Goal: Task Accomplishment & Management: Manage account settings

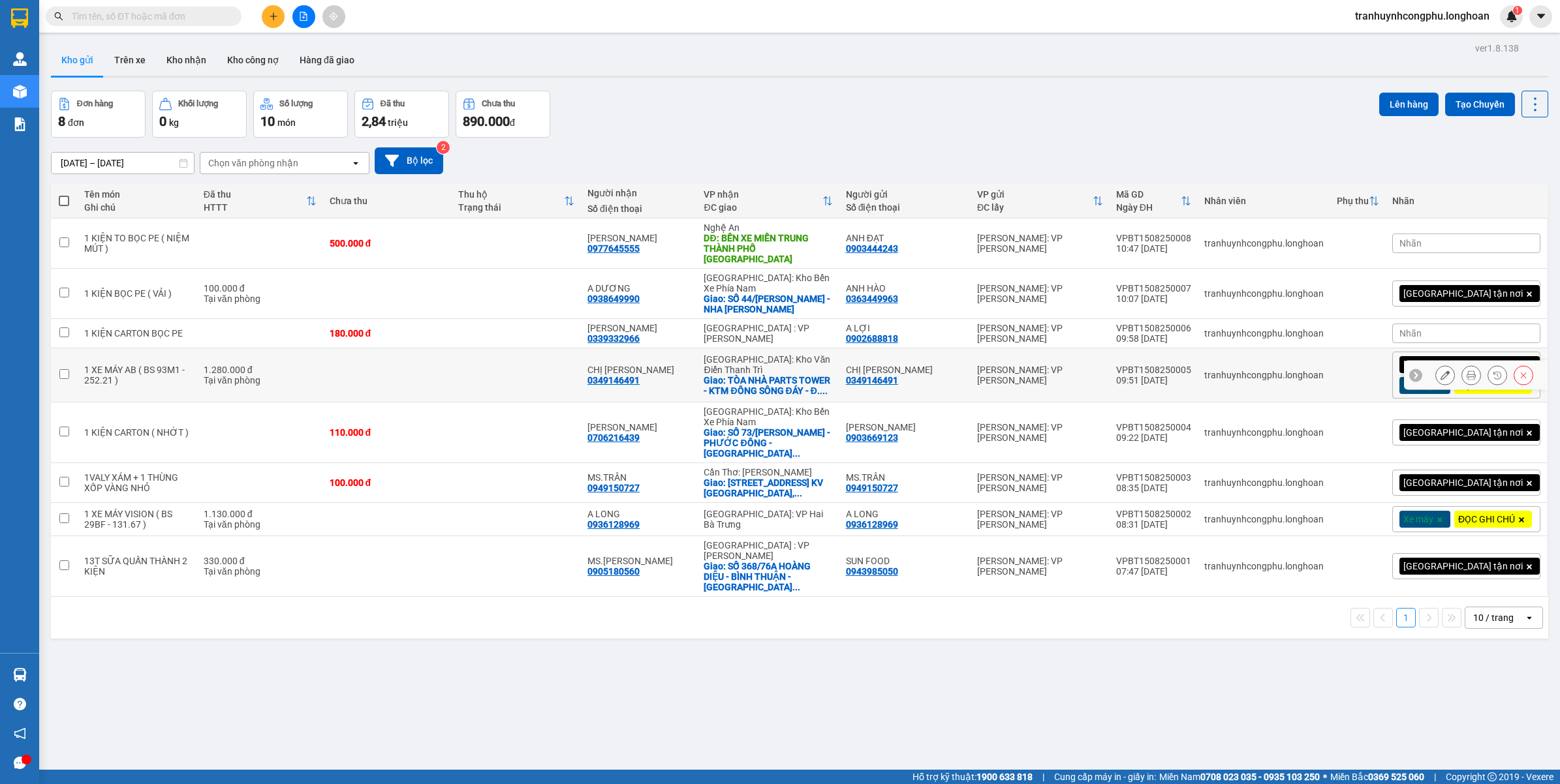
click at [1440, 380] on icon at bounding box center [1445, 375] width 9 height 9
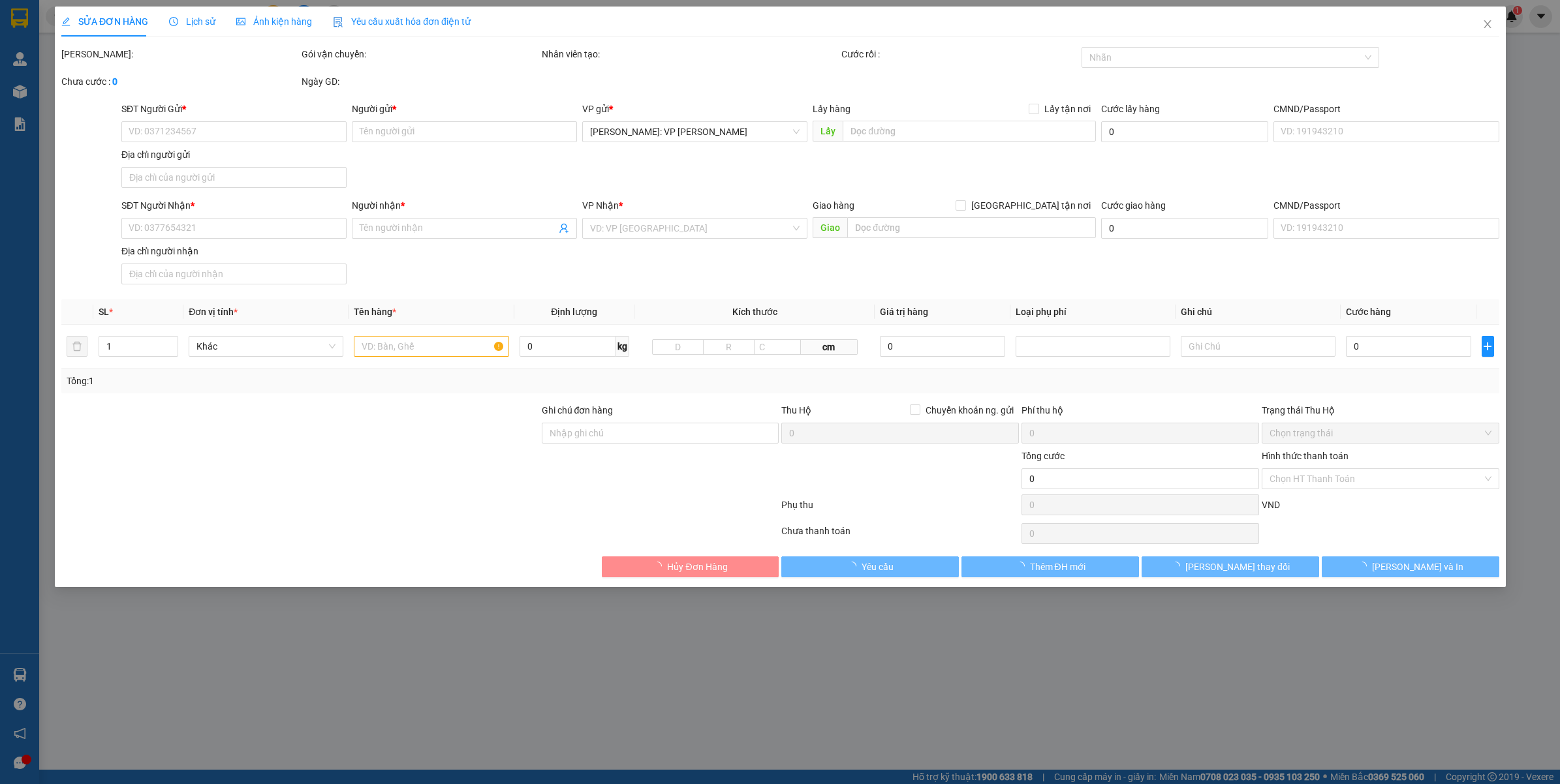
type input "0349146491"
type input "CHỊ [PERSON_NAME]"
type input "0349146491"
type input "CHỊ [PERSON_NAME]"
checkbox input "true"
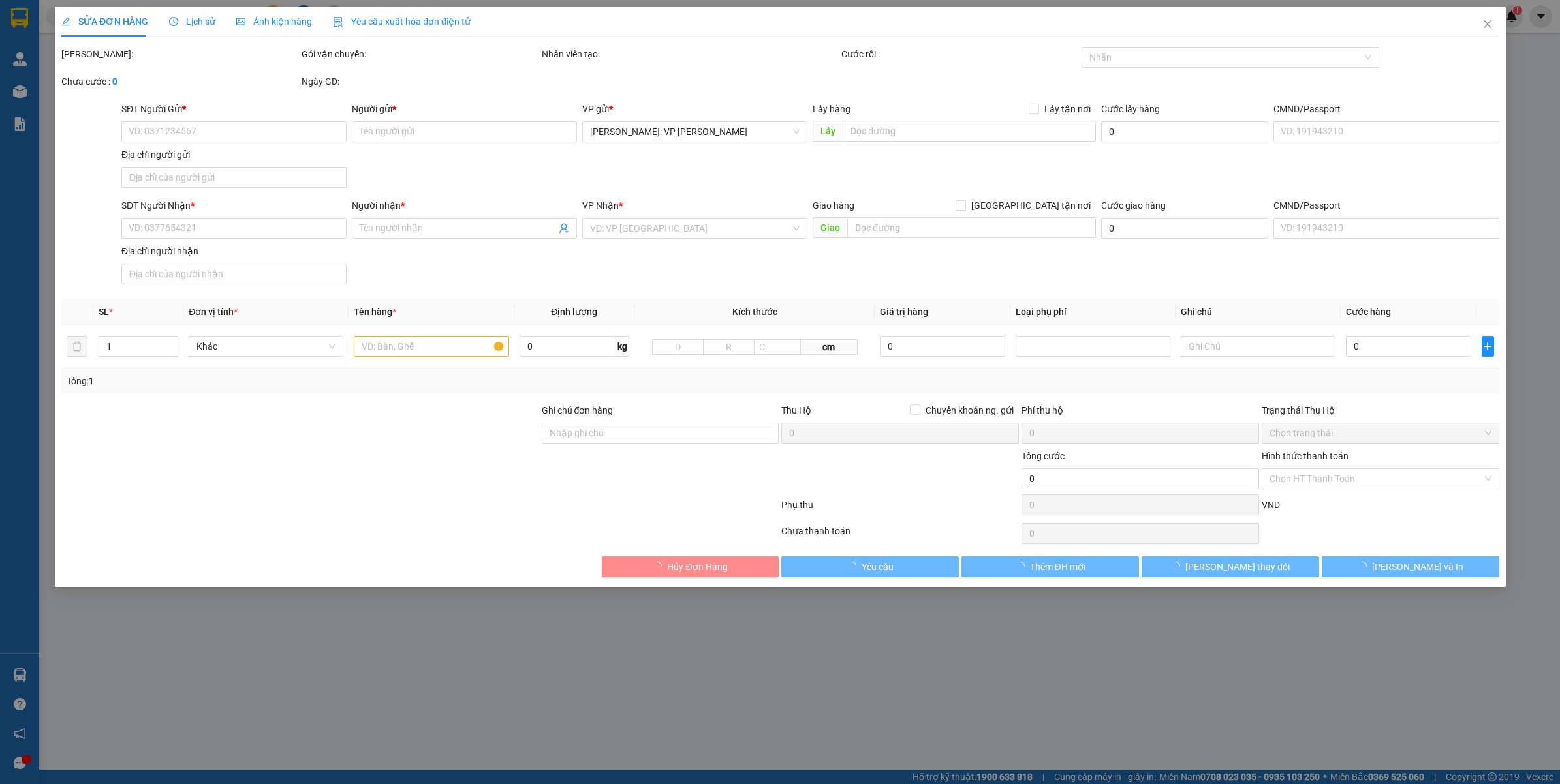
type input "TÒA NHÀ PARTS TOWER - KTM ĐÔNG SÔNG ĐÁY - Đ.[PERSON_NAME] - PHỦ [PERSON_NAME][G…"
type input "CHÌA KHÓA + GIẤY TỜ XE QUẤN TAY LÁI"
type input "1.280.000"
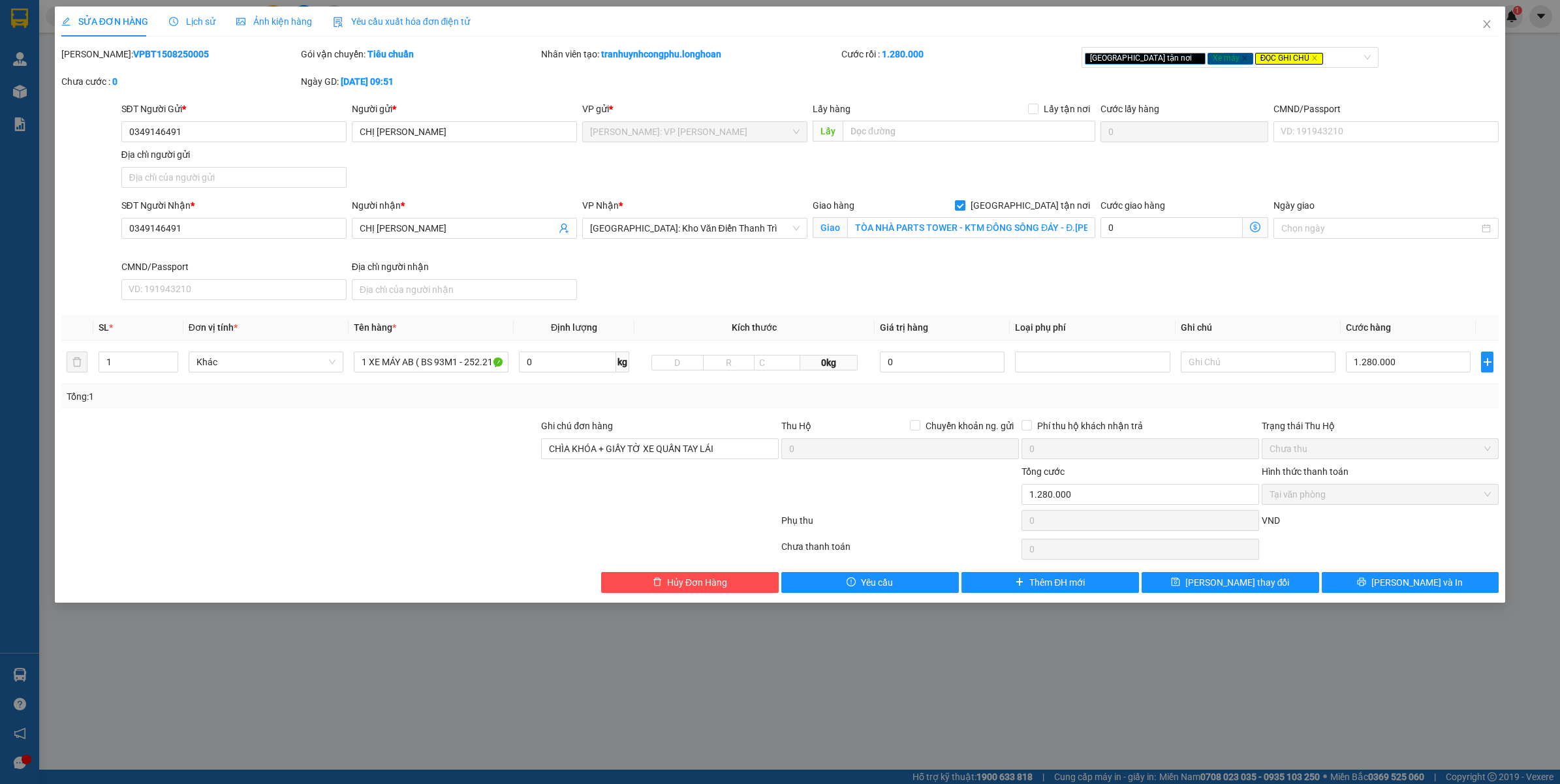
click at [146, 57] on b "VPBT1508250005" at bounding box center [171, 54] width 76 height 10
copy b "VPBT1508250005"
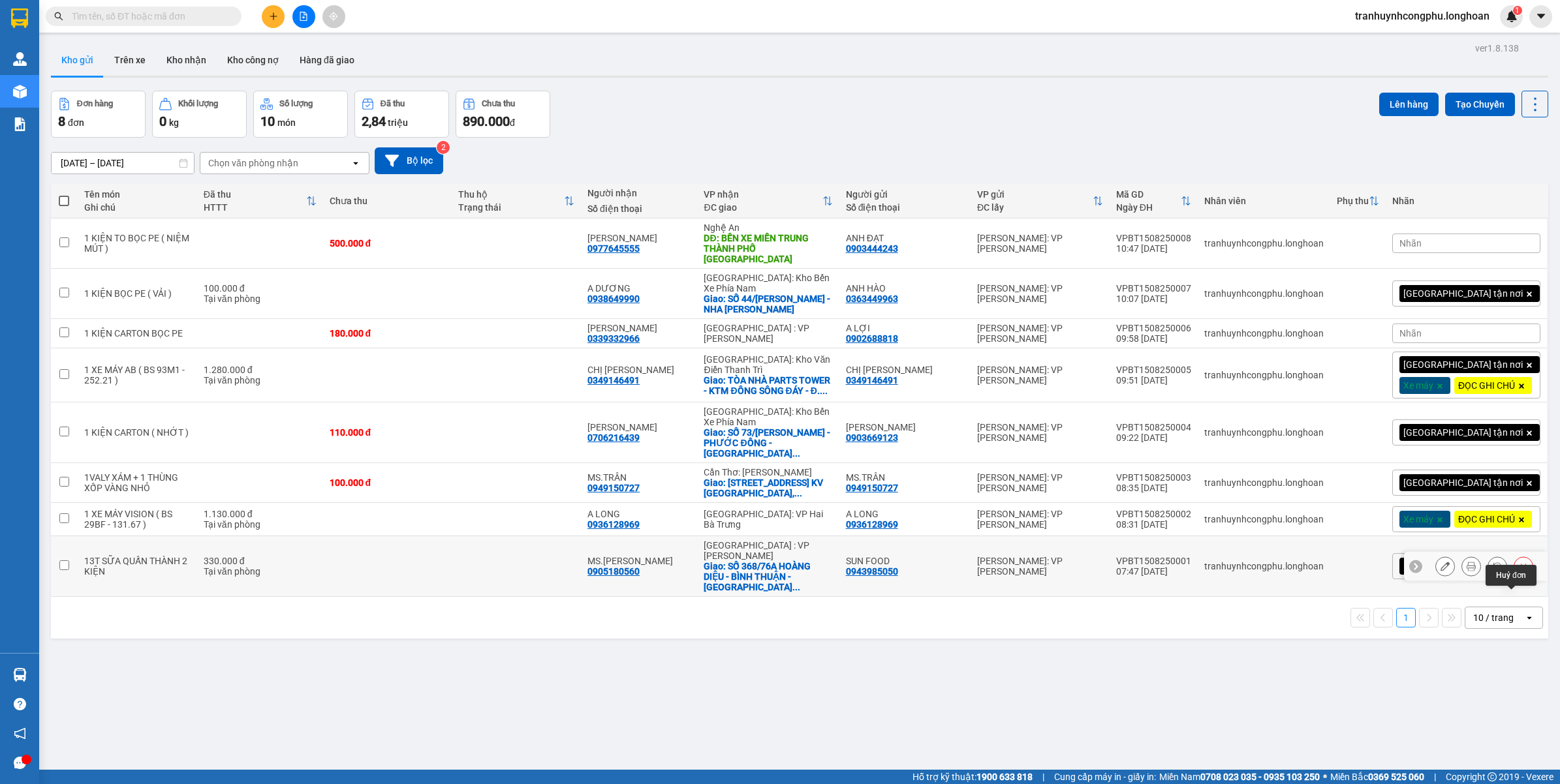
click at [1515, 578] on button at bounding box center [1523, 566] width 18 height 23
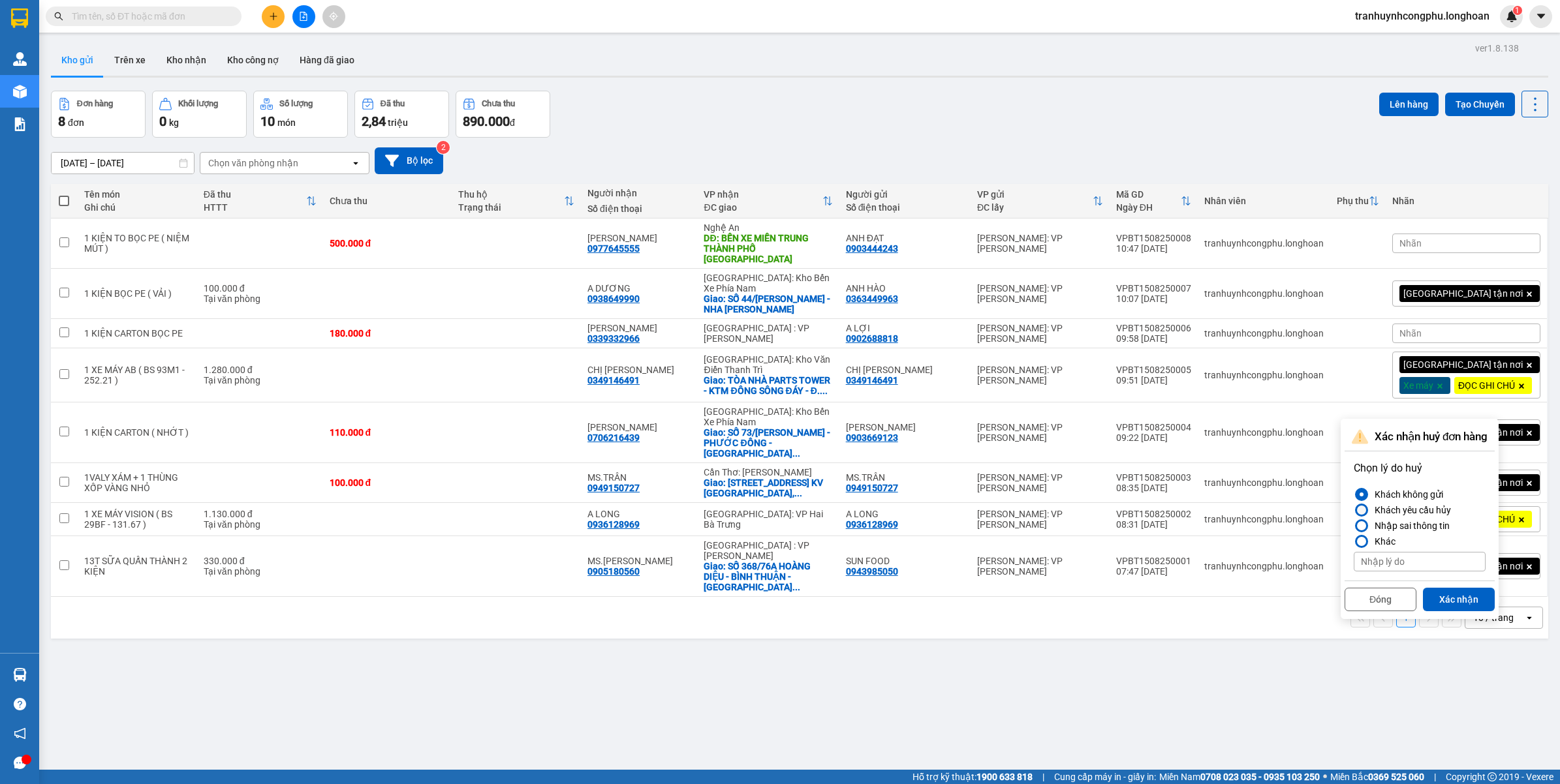
click at [1359, 507] on div at bounding box center [1361, 510] width 9 height 9
click at [1353, 510] on input "Khách yêu cầu hủy" at bounding box center [1353, 510] width 0 height 0
click at [1441, 604] on button "Xác nhận" at bounding box center [1458, 600] width 72 height 23
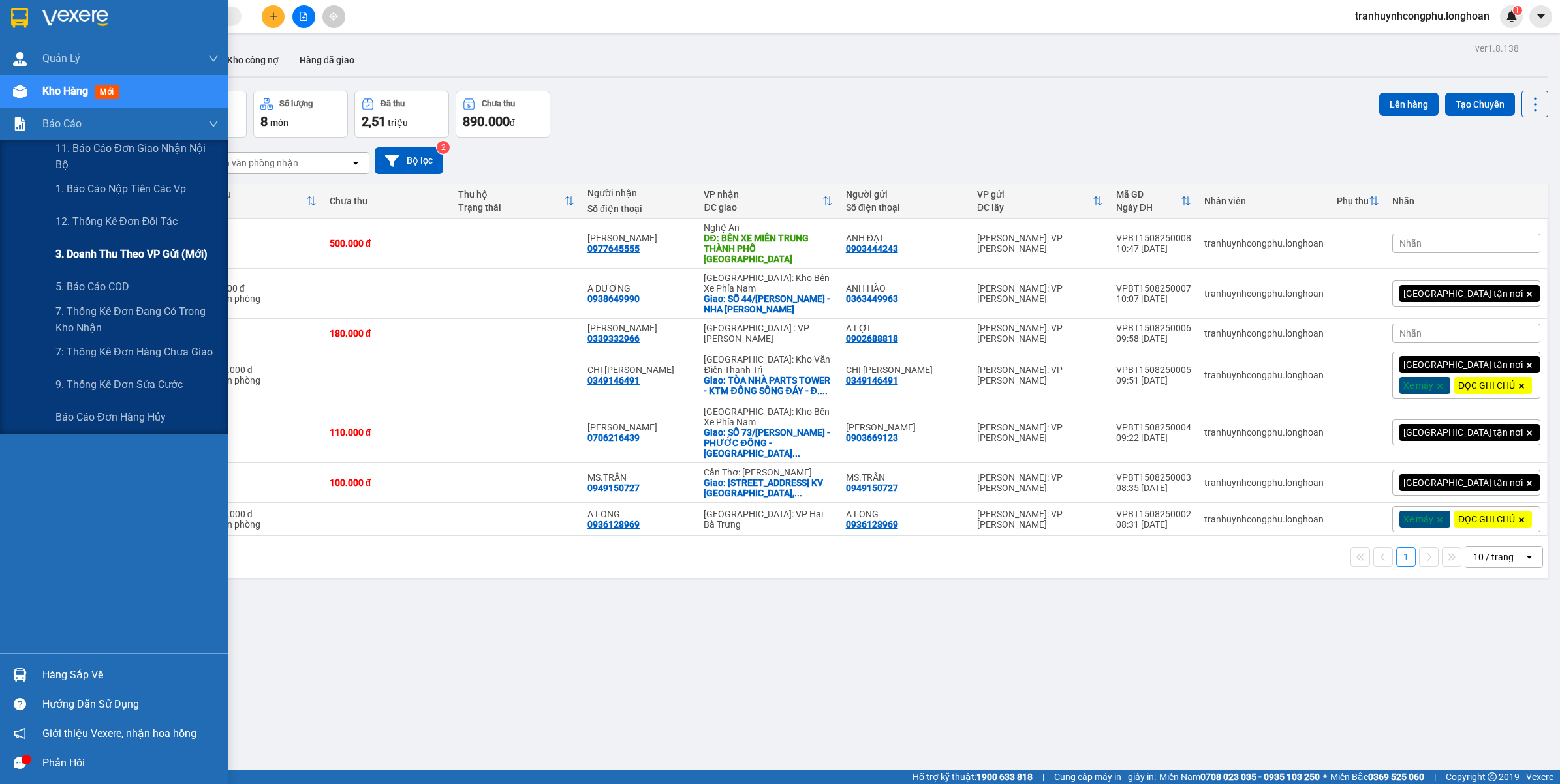
click at [129, 254] on span "3. Doanh Thu theo VP Gửi (mới)" at bounding box center [131, 254] width 152 height 17
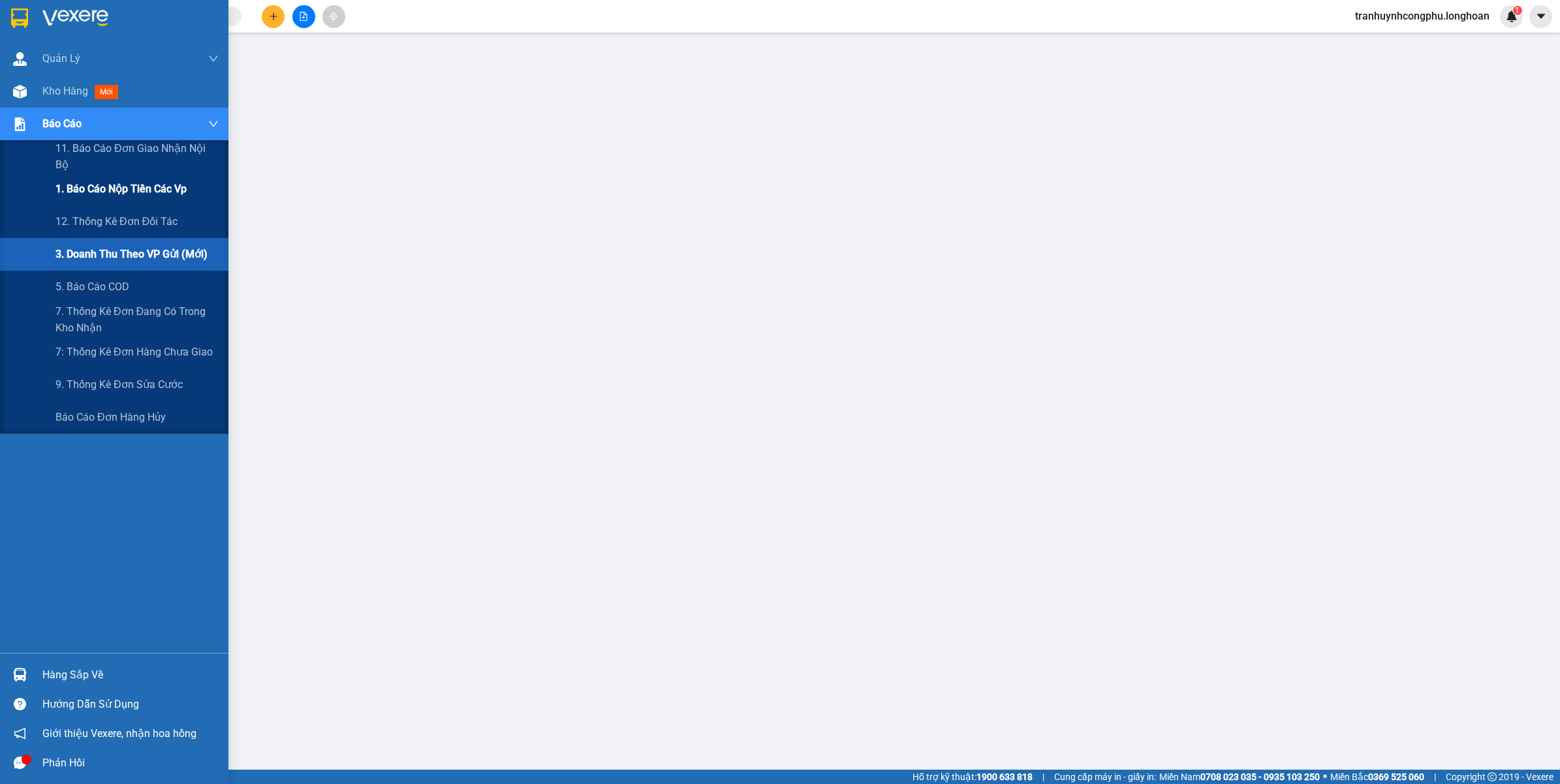
click at [127, 198] on div "1. Báo cáo nộp tiền các vp" at bounding box center [137, 189] width 163 height 32
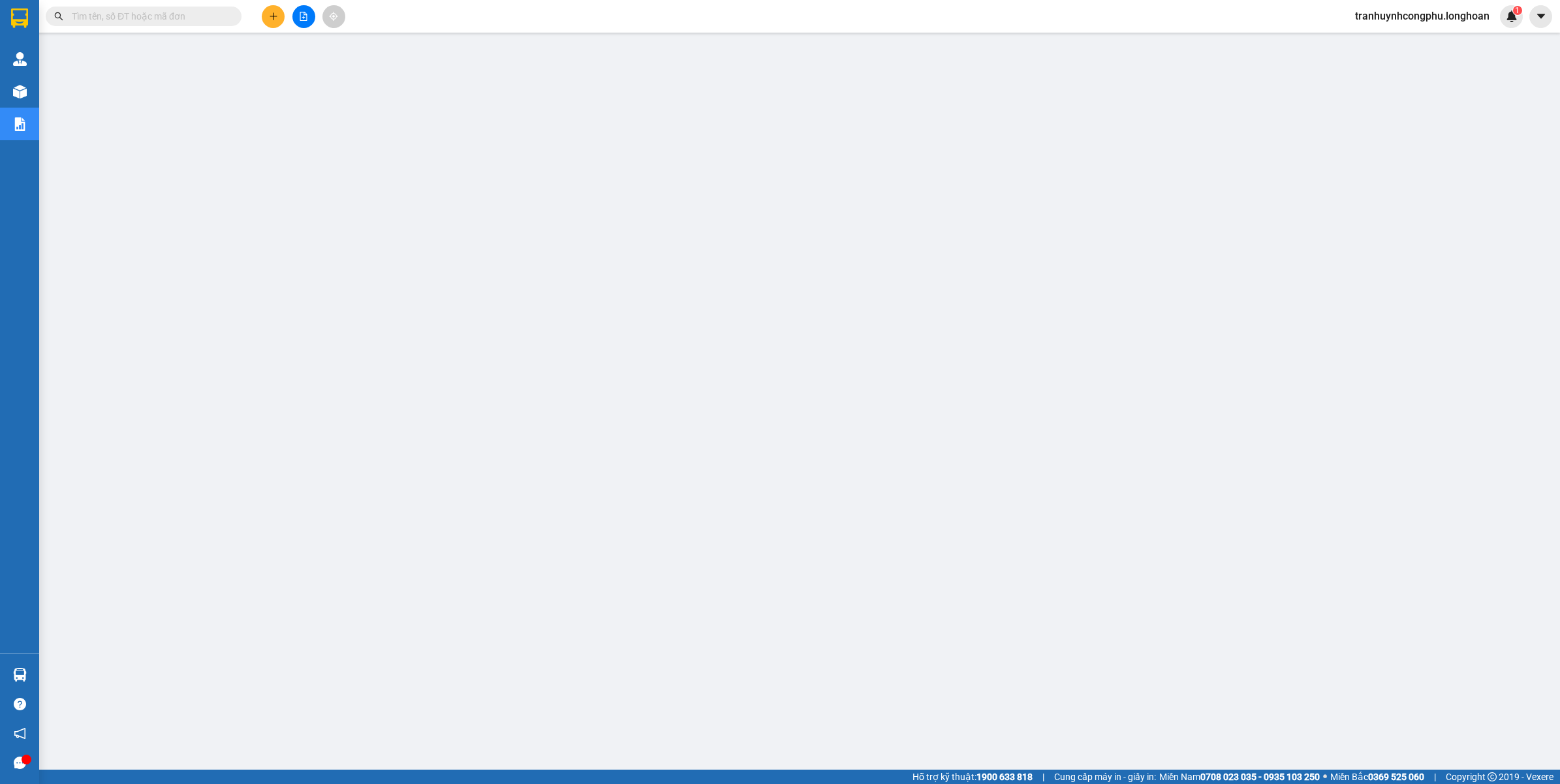
click at [852, 712] on main at bounding box center [780, 385] width 1560 height 770
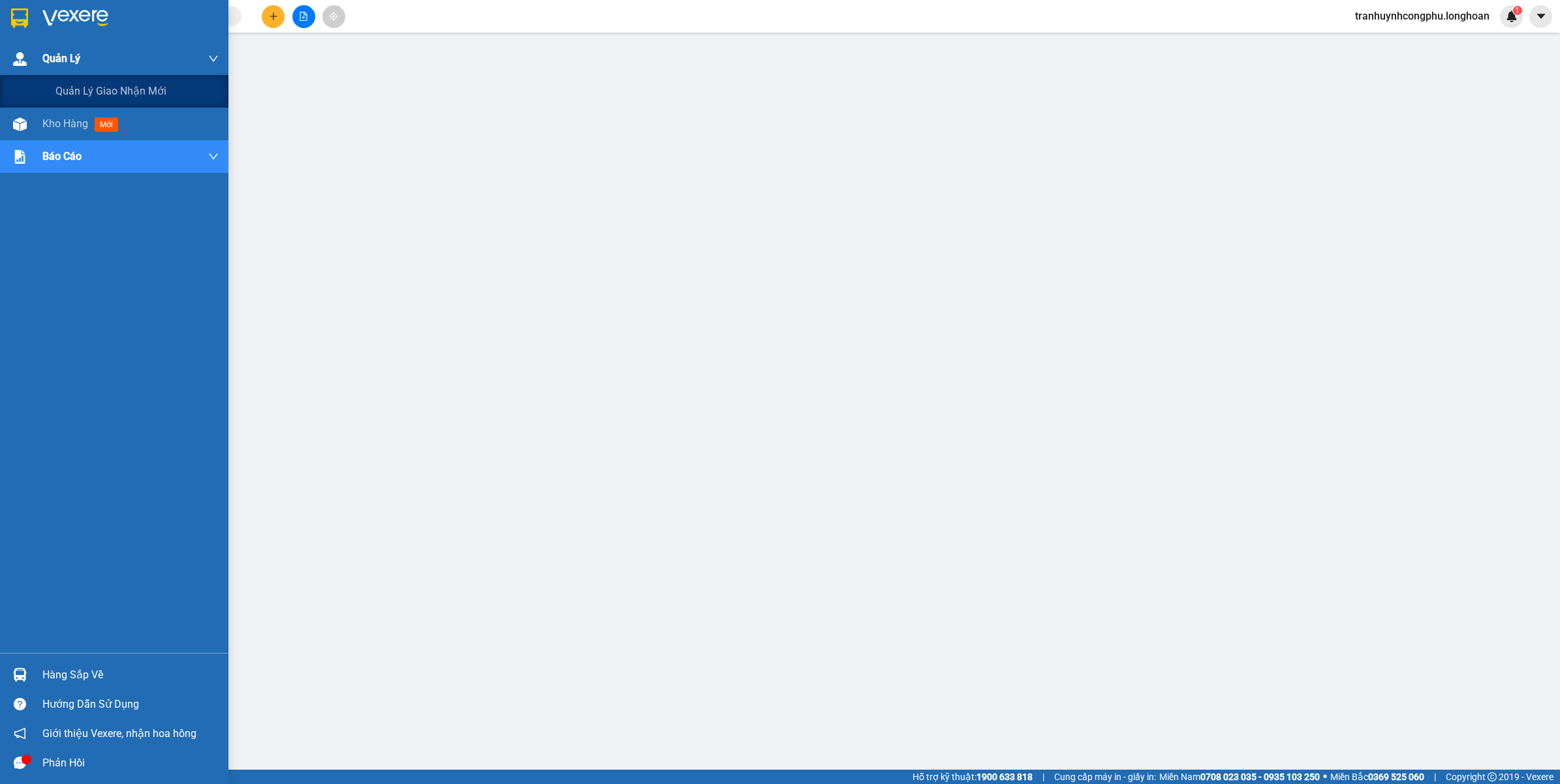
click at [114, 66] on div "Quản Lý" at bounding box center [130, 58] width 176 height 32
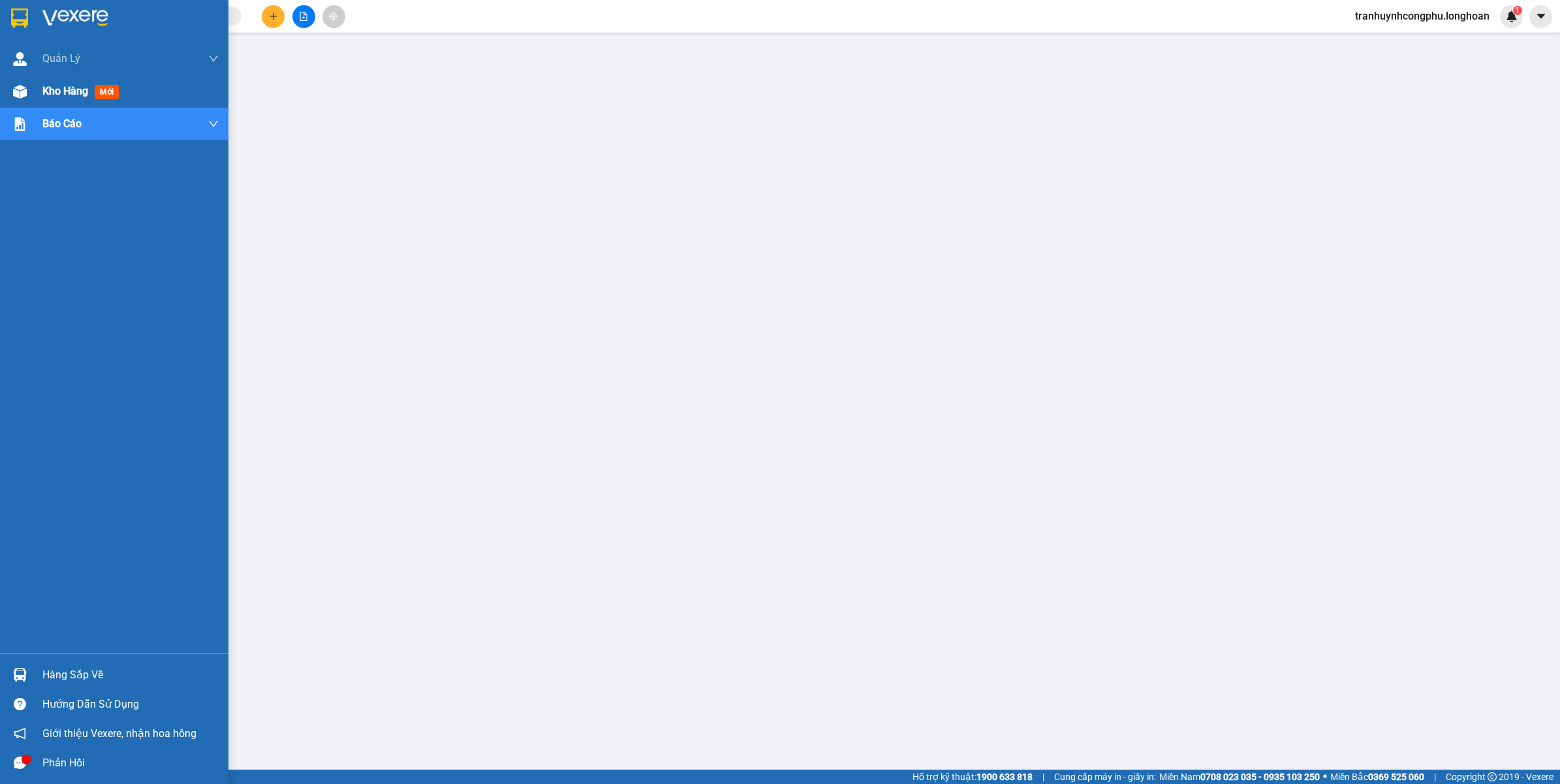
click at [101, 82] on div "Kho hàng mới" at bounding box center [130, 91] width 176 height 32
